Goal: Task Accomplishment & Management: Use online tool/utility

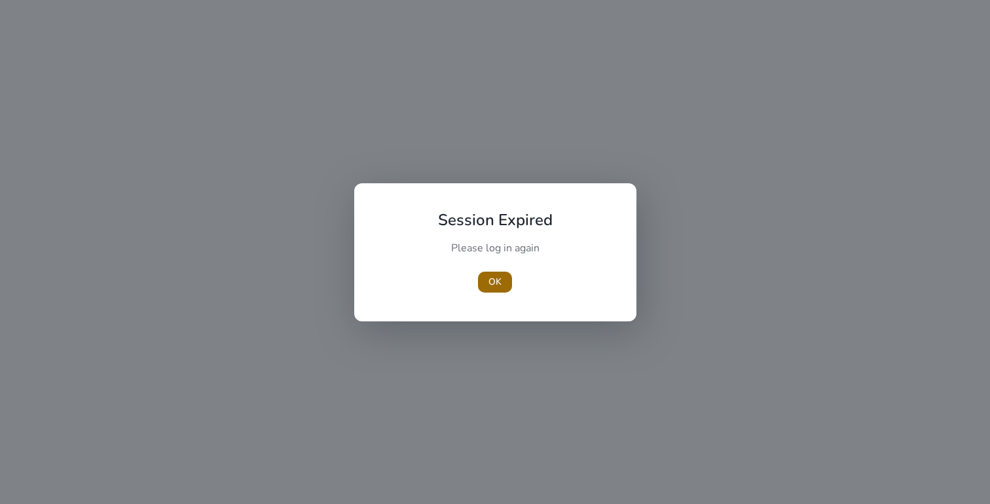
click at [489, 288] on span "OK" at bounding box center [495, 282] width 13 height 14
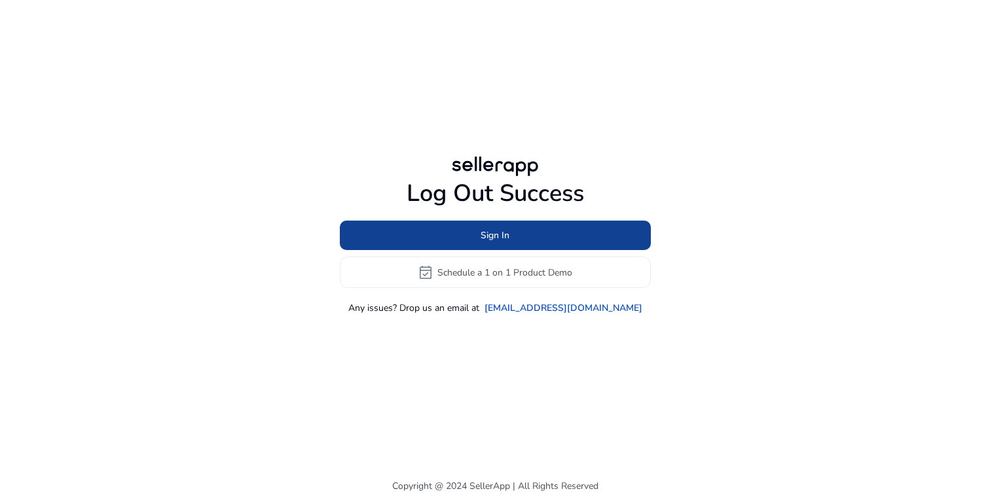
click at [502, 239] on span "Sign In" at bounding box center [495, 236] width 29 height 14
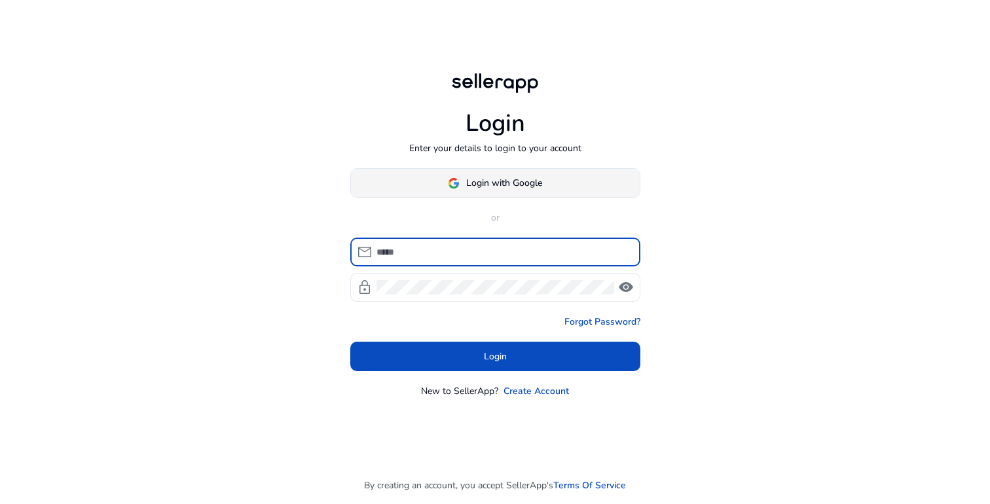
click at [493, 177] on span "Login with Google" at bounding box center [504, 183] width 76 height 14
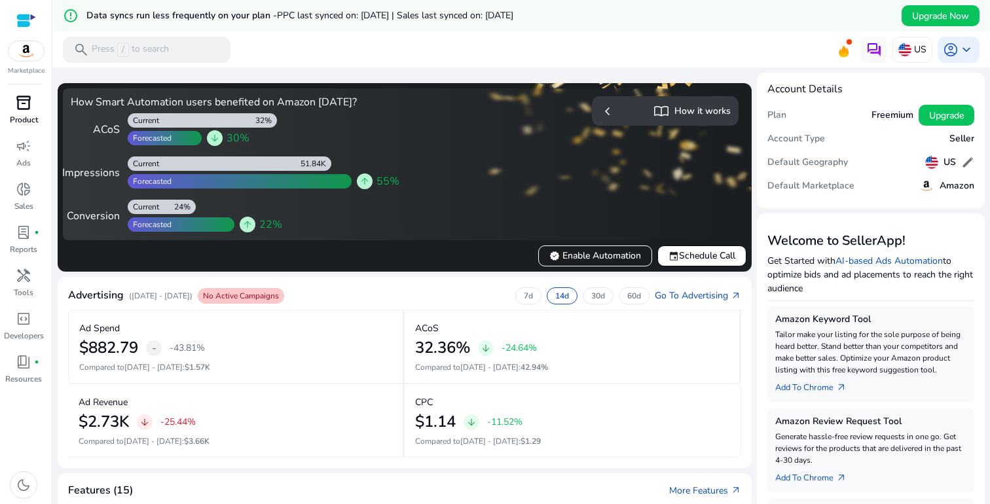
click at [30, 105] on span "inventory_2" at bounding box center [24, 103] width 16 height 16
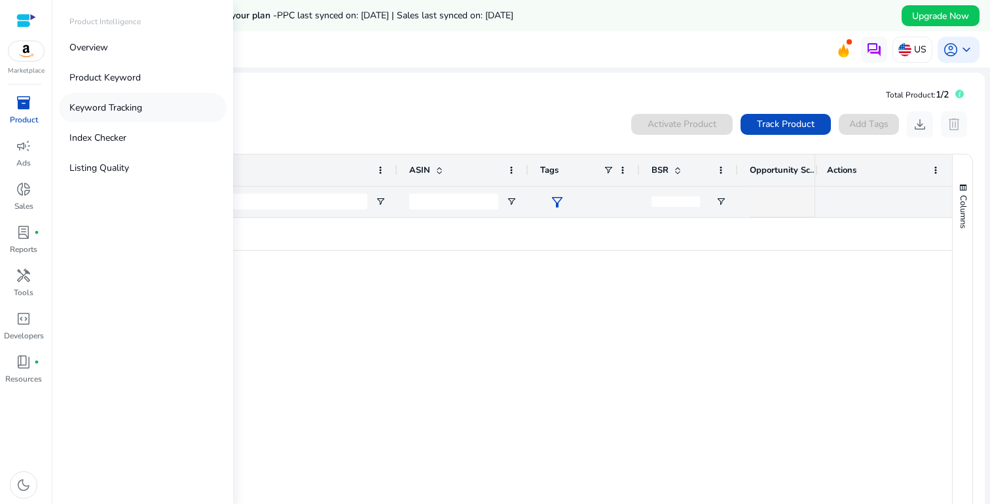
click at [107, 103] on p "Keyword Tracking" at bounding box center [105, 108] width 73 height 14
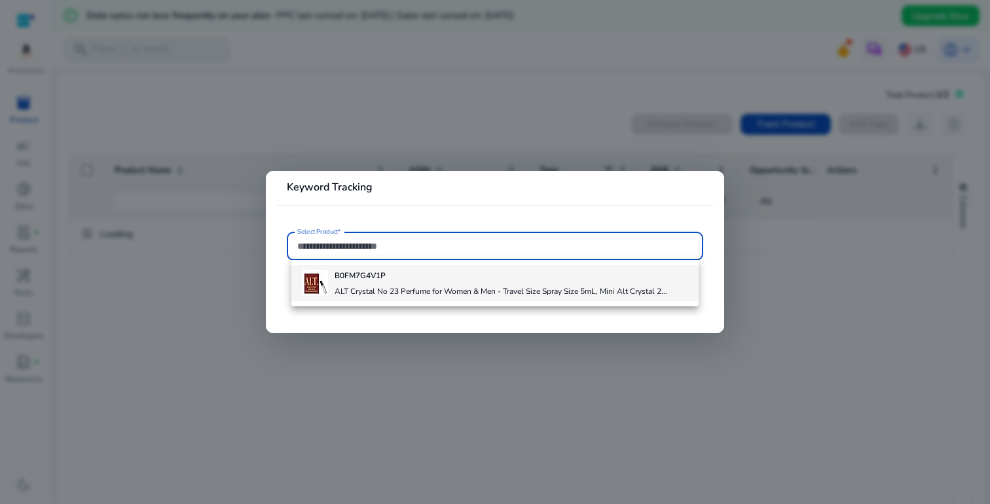
click at [441, 288] on h4 "ALT Crystal No 23 Perfume for Women & Men - Travel Size Spray Size 5mL, Mini Al…" at bounding box center [501, 291] width 333 height 10
type input "**********"
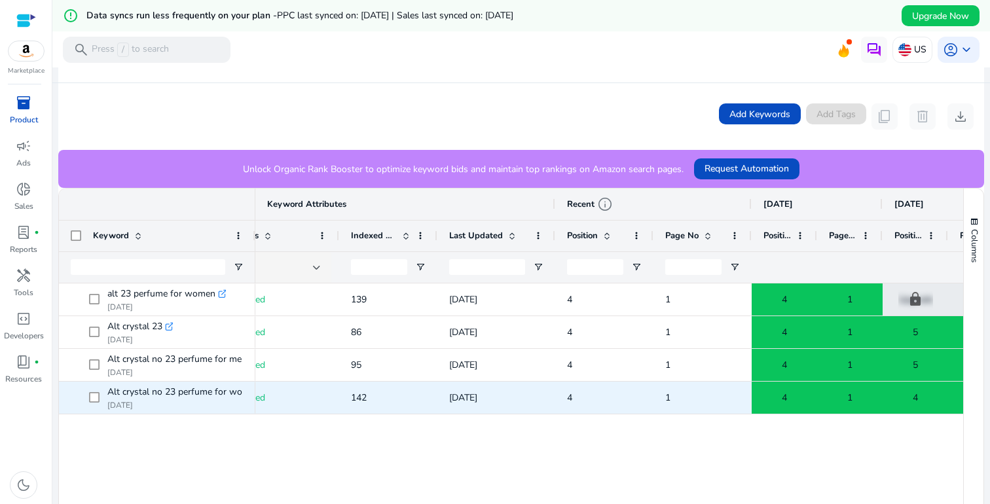
scroll to position [0, 219]
